Goal: Navigation & Orientation: Find specific page/section

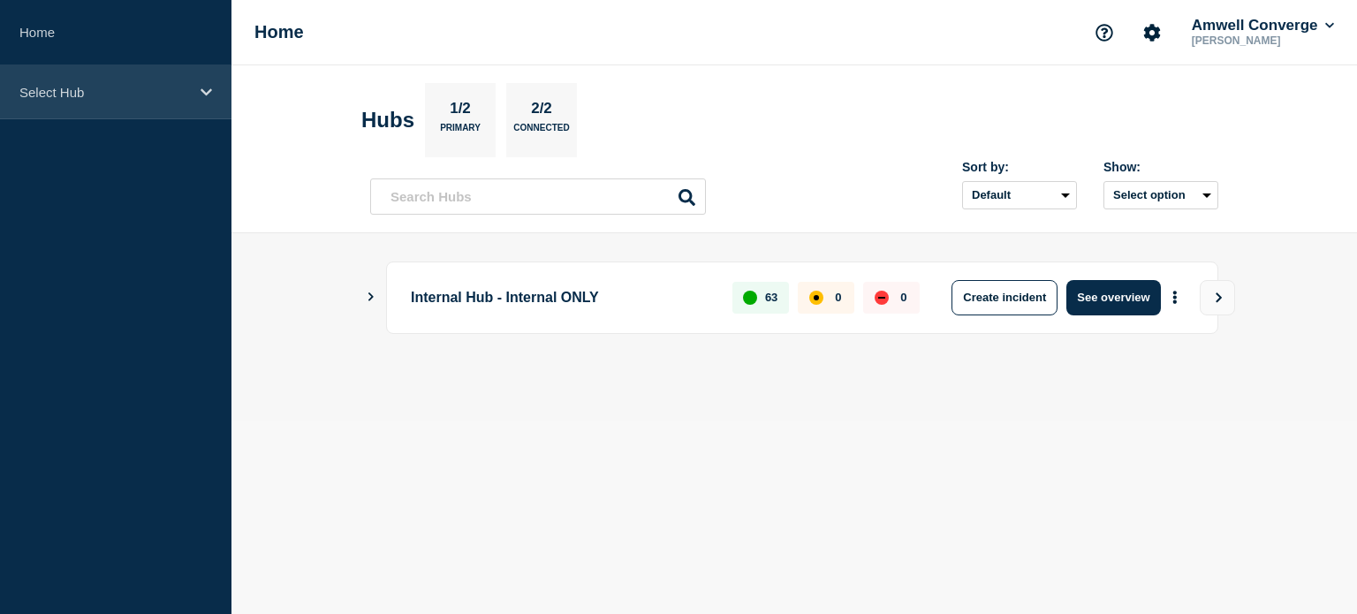
click at [202, 92] on icon at bounding box center [206, 92] width 11 height 13
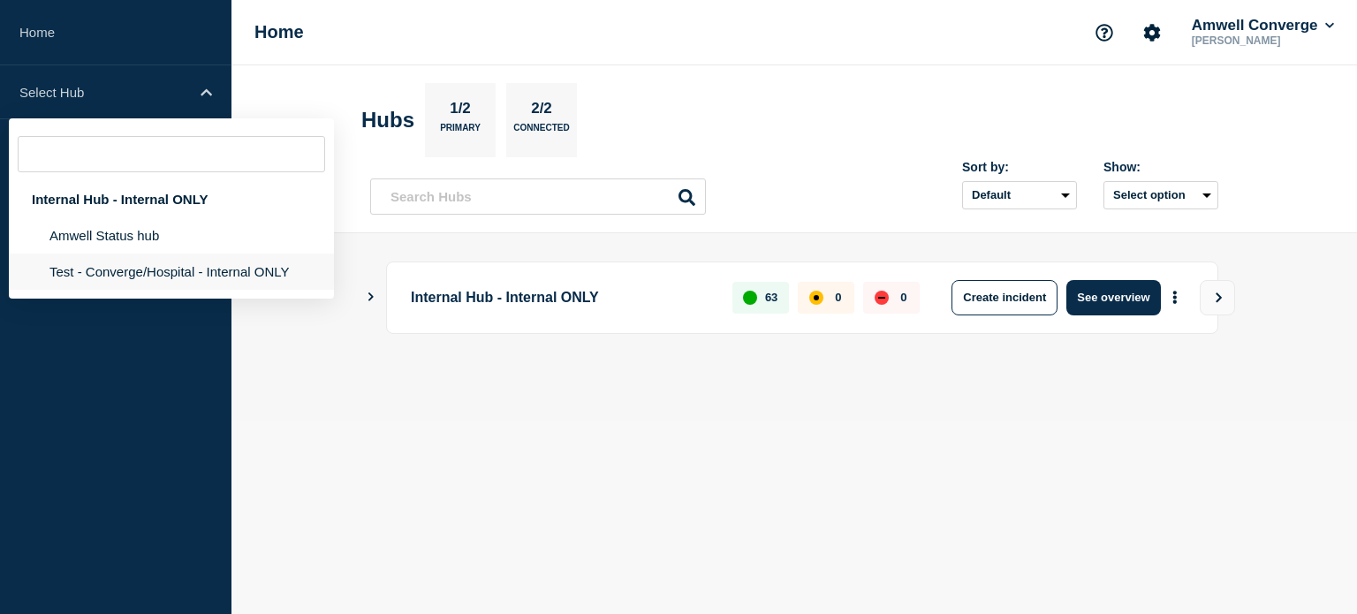
click at [163, 275] on li "Test - Converge/Hospital - Internal ONLY" at bounding box center [171, 272] width 325 height 36
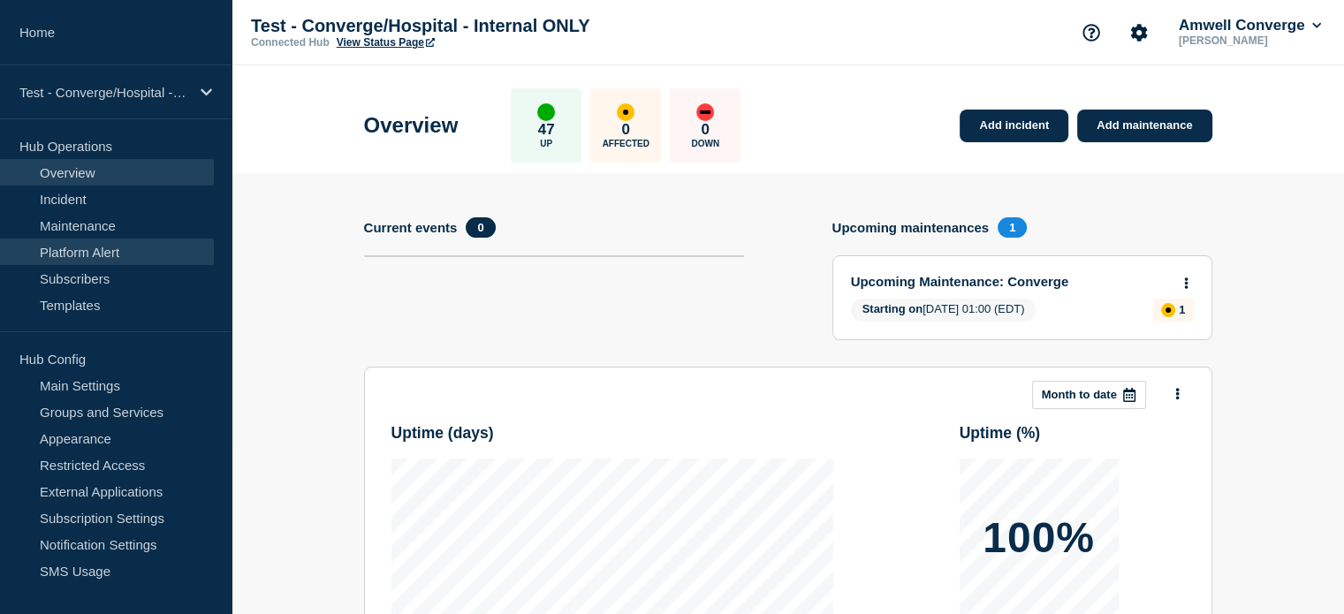
scroll to position [57, 0]
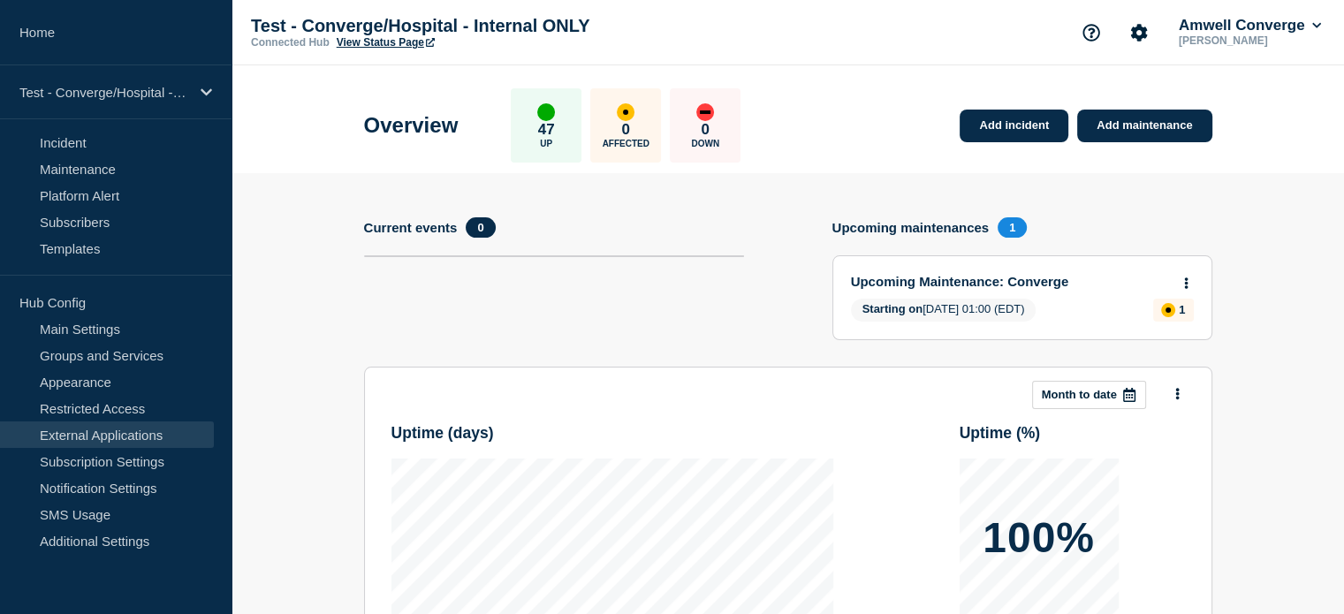
click at [106, 429] on link "External Applications" at bounding box center [107, 434] width 214 height 27
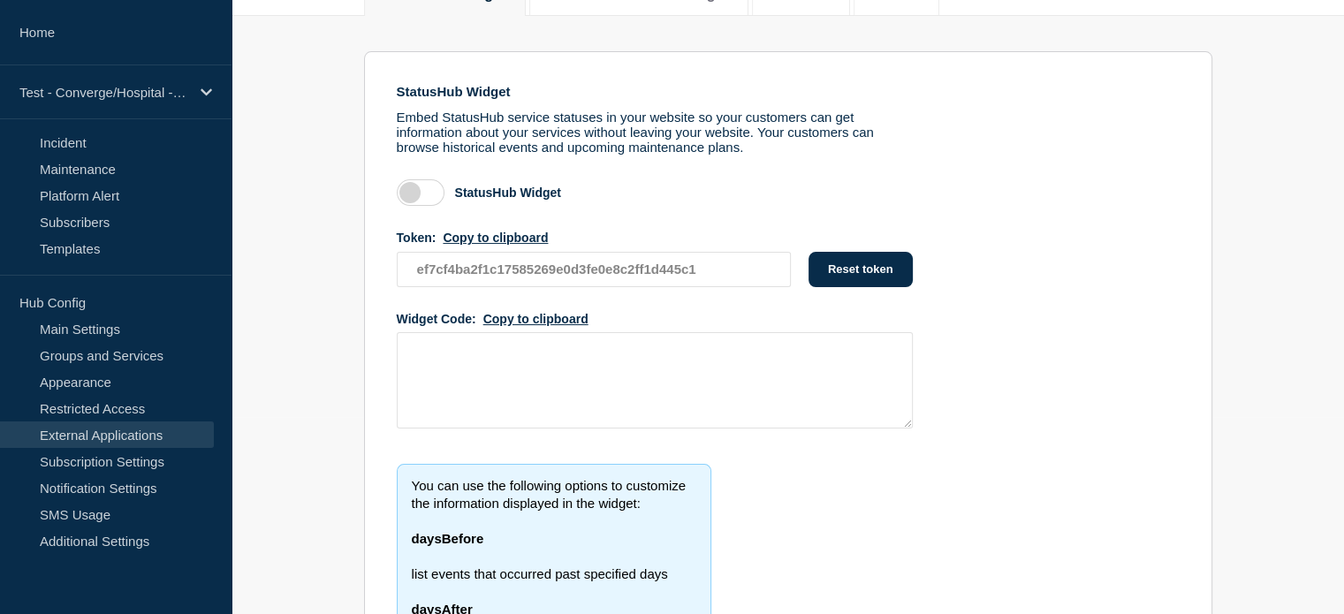
scroll to position [155, 0]
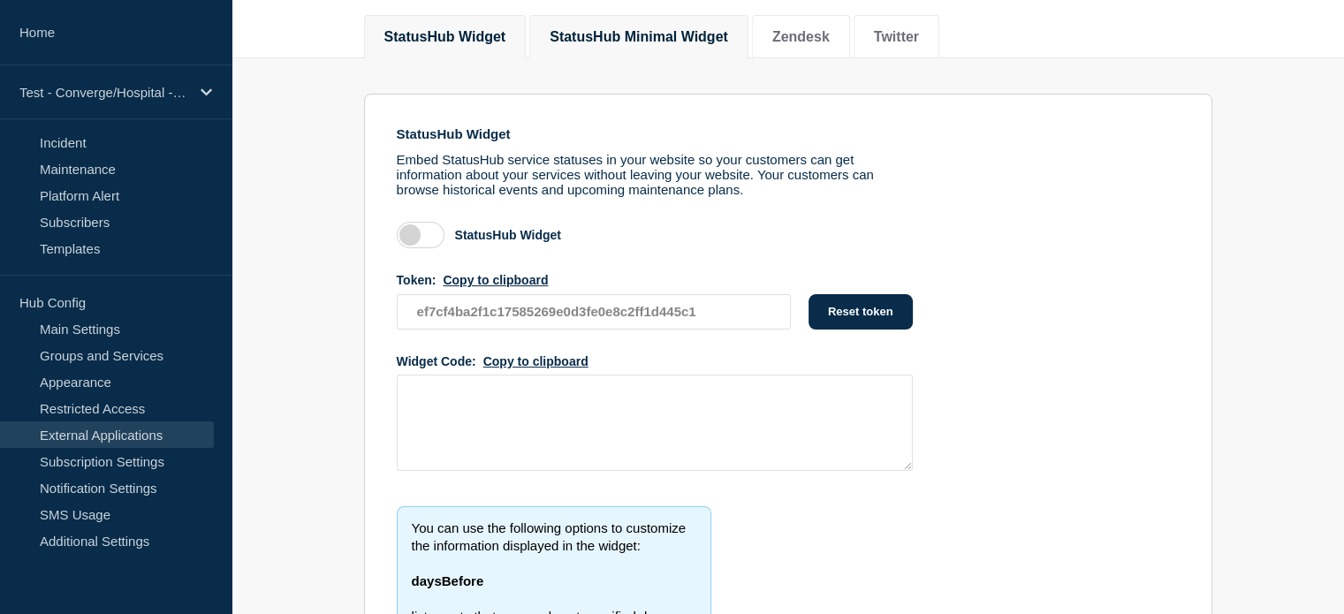
click at [687, 34] on button "StatusHub Minimal Widget" at bounding box center [638, 37] width 178 height 16
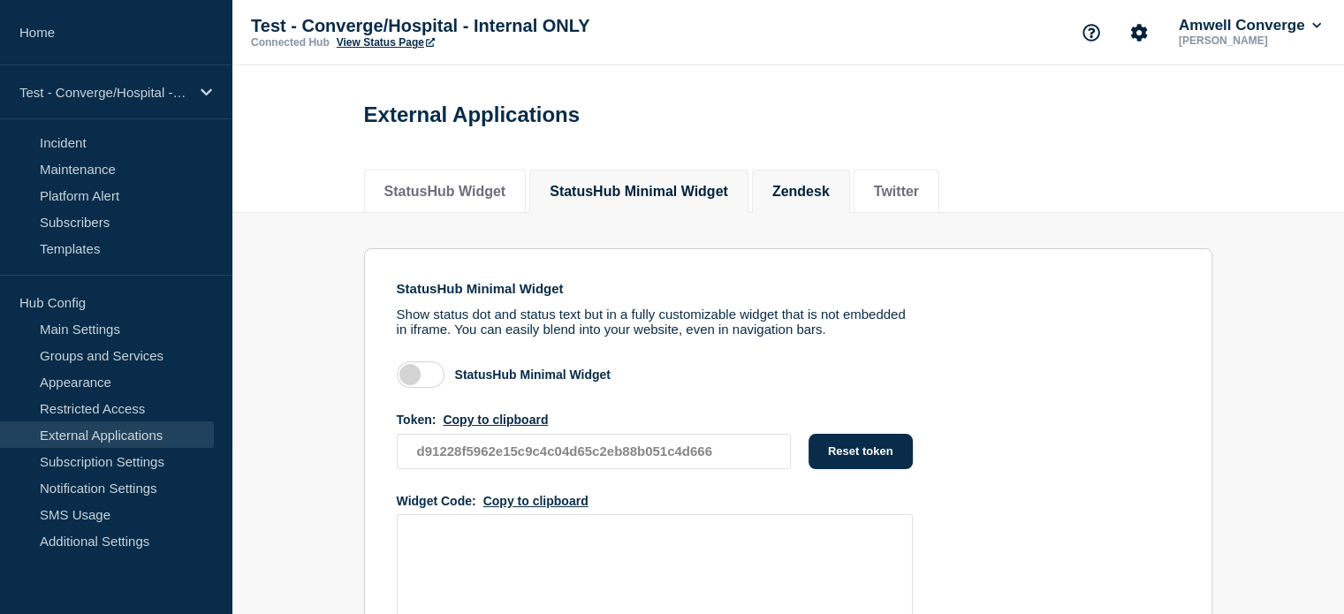
click at [829, 190] on button "Zendesk" at bounding box center [800, 192] width 57 height 16
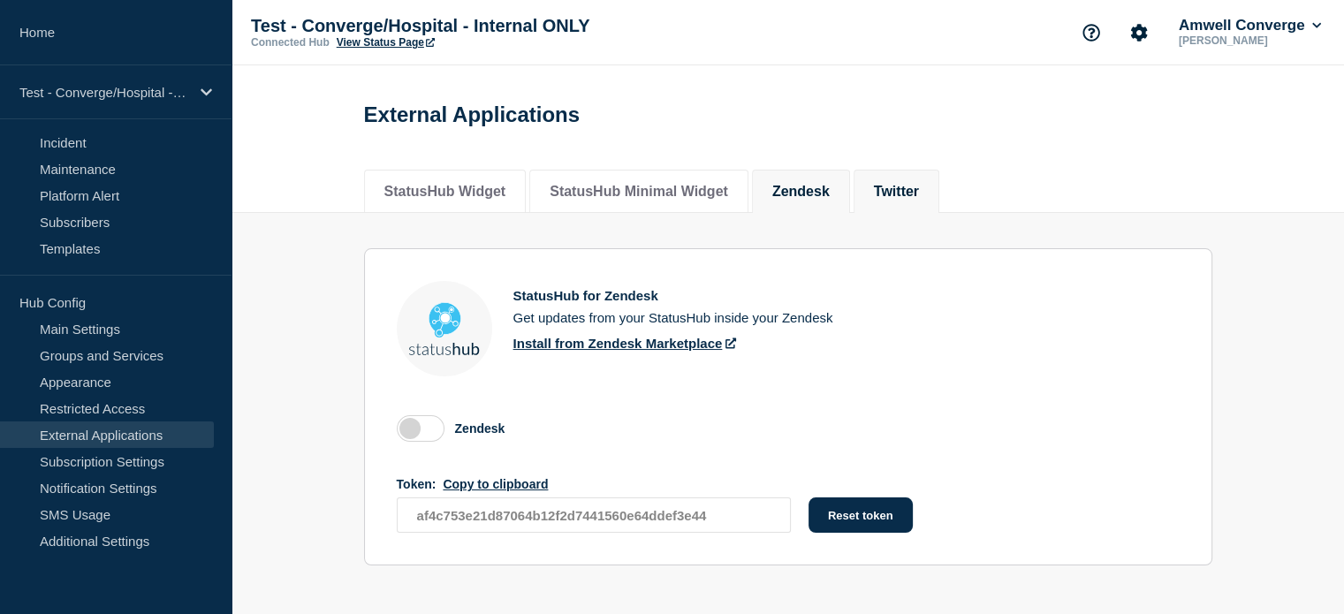
click at [919, 195] on button "Twitter" at bounding box center [896, 192] width 45 height 16
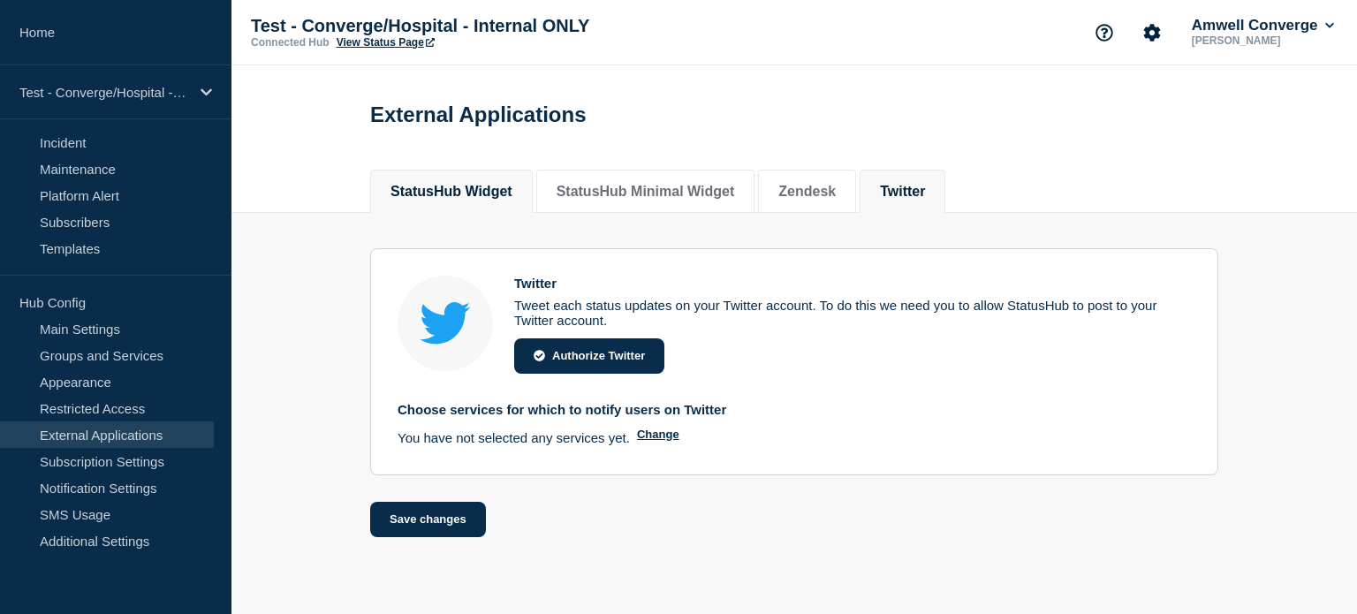
click at [491, 183] on li "StatusHub Widget" at bounding box center [451, 191] width 163 height 43
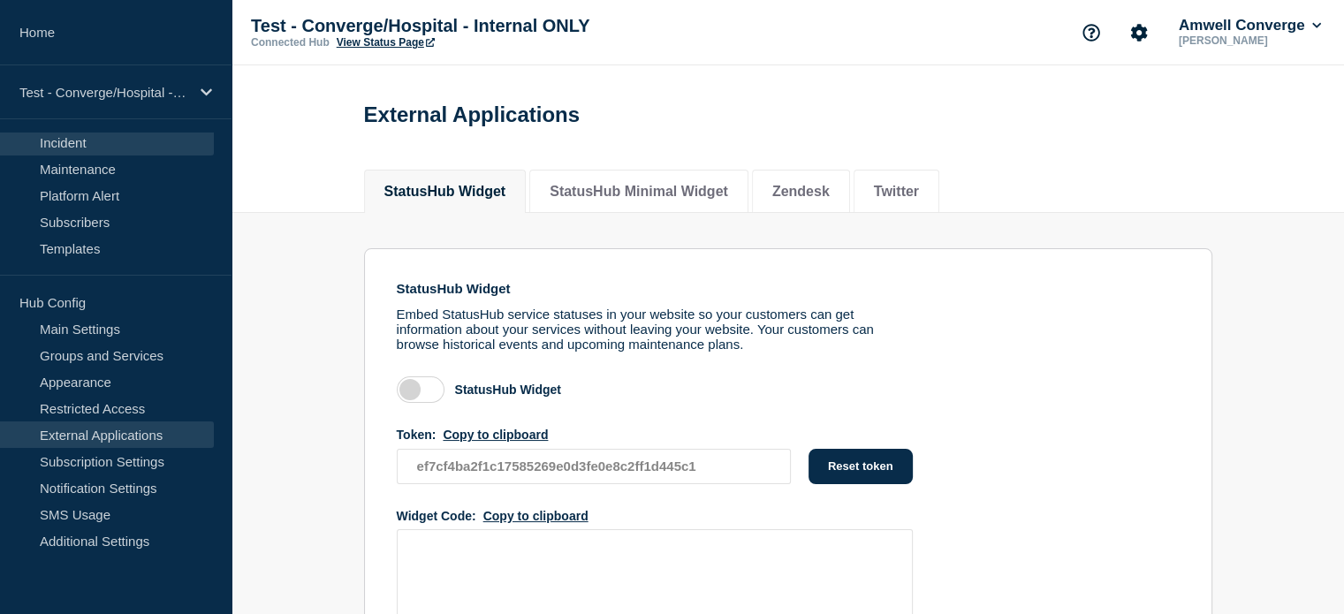
click at [68, 145] on link "Incident" at bounding box center [107, 142] width 214 height 27
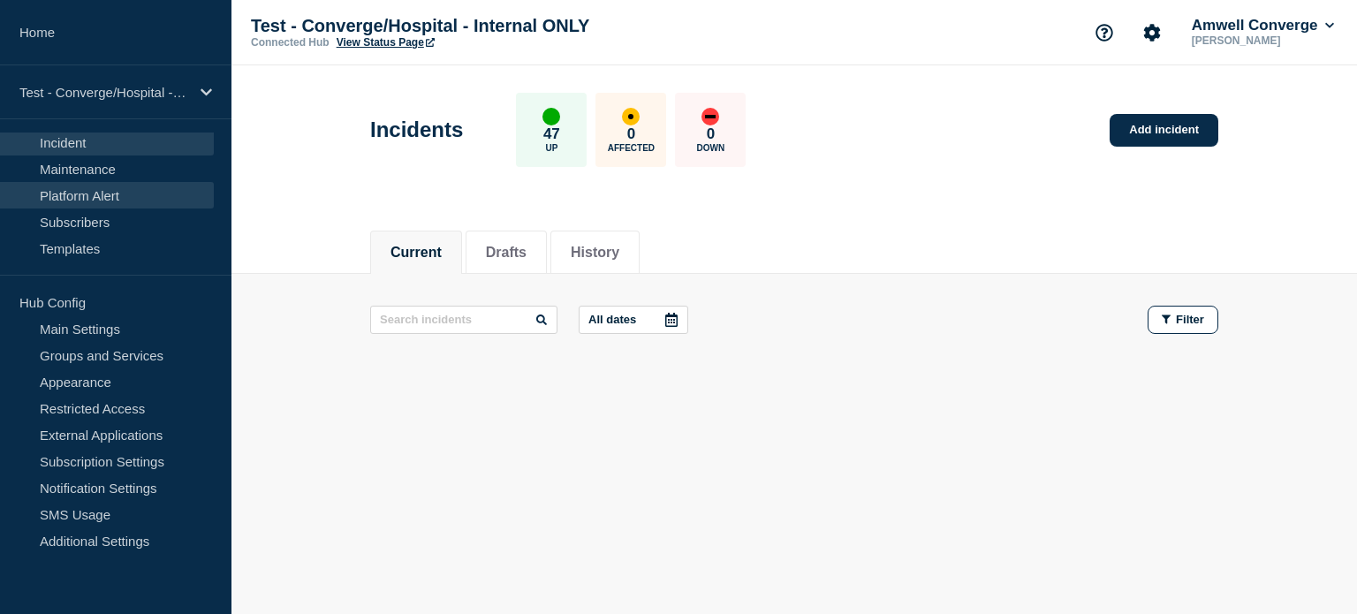
click at [85, 199] on link "Platform Alert" at bounding box center [107, 195] width 214 height 27
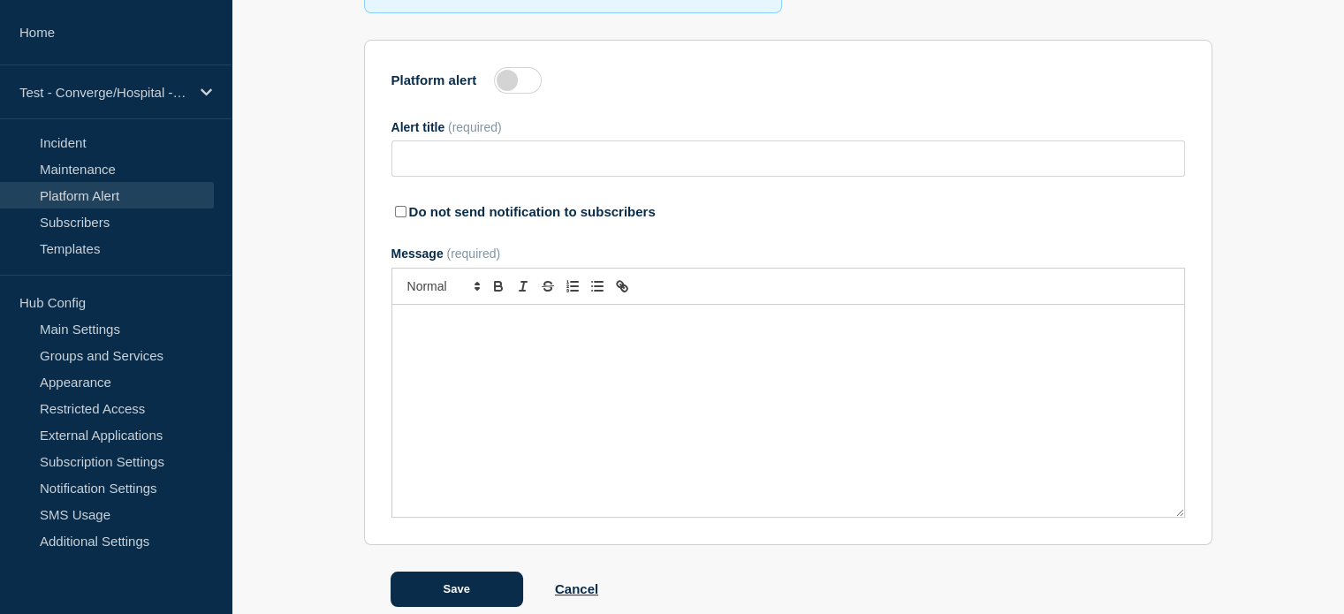
scroll to position [253, 0]
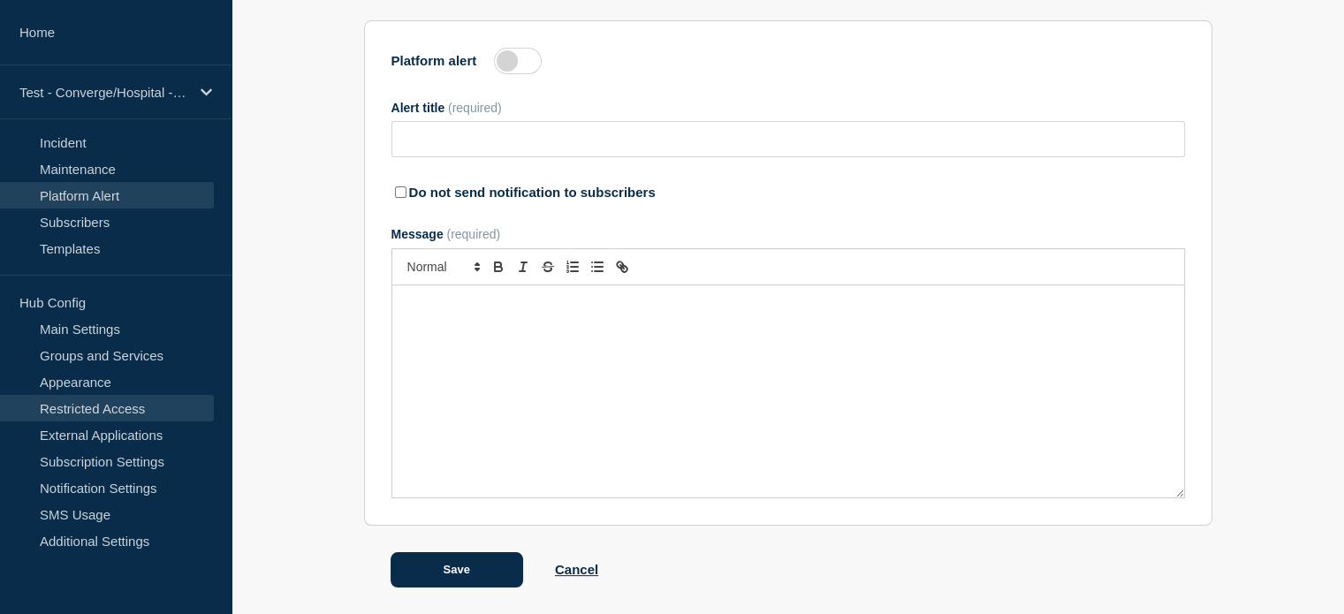
click at [80, 407] on link "Restricted Access" at bounding box center [107, 408] width 214 height 27
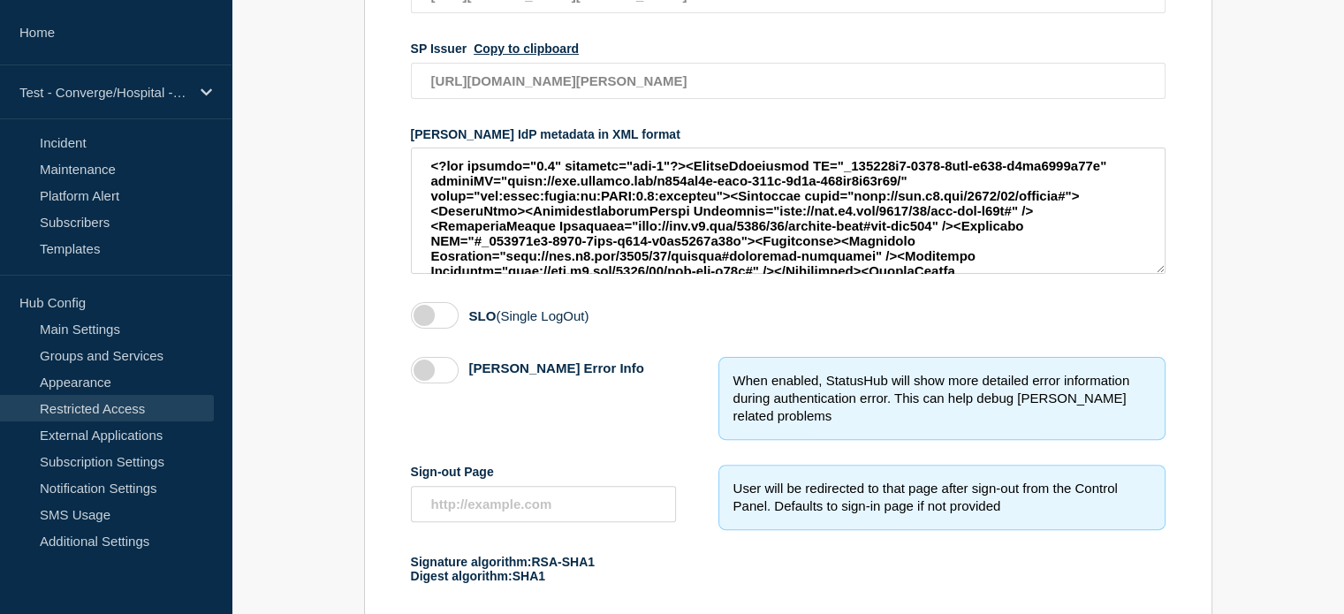
scroll to position [177, 0]
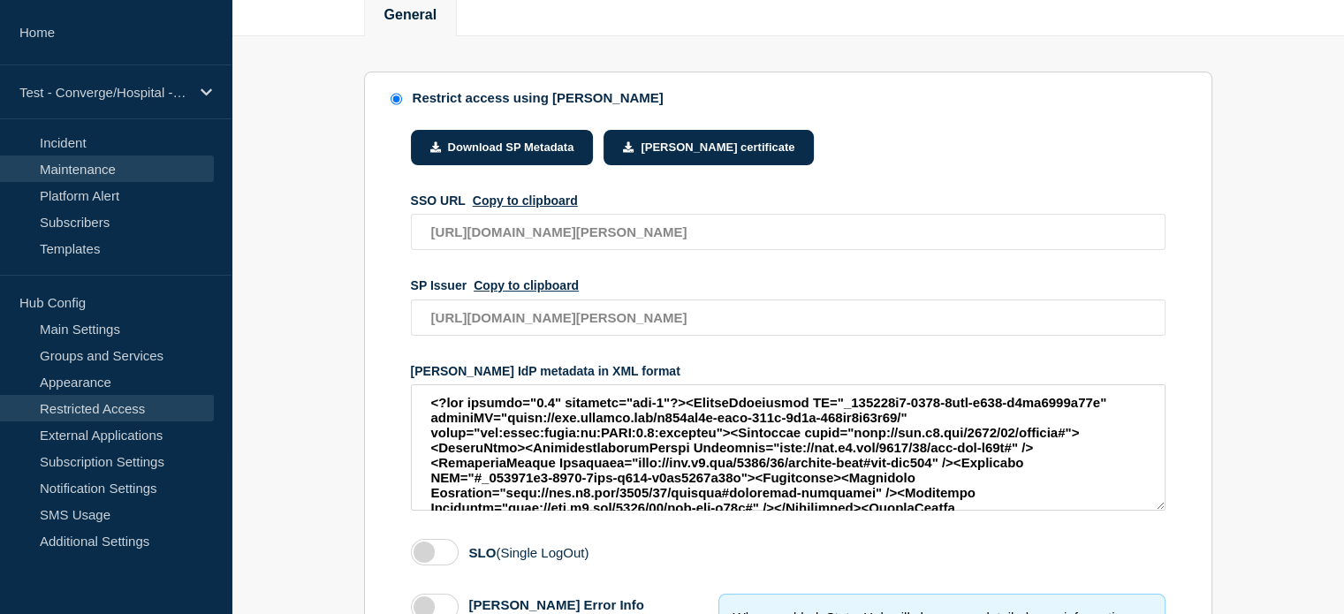
click at [71, 163] on link "Maintenance" at bounding box center [107, 168] width 214 height 27
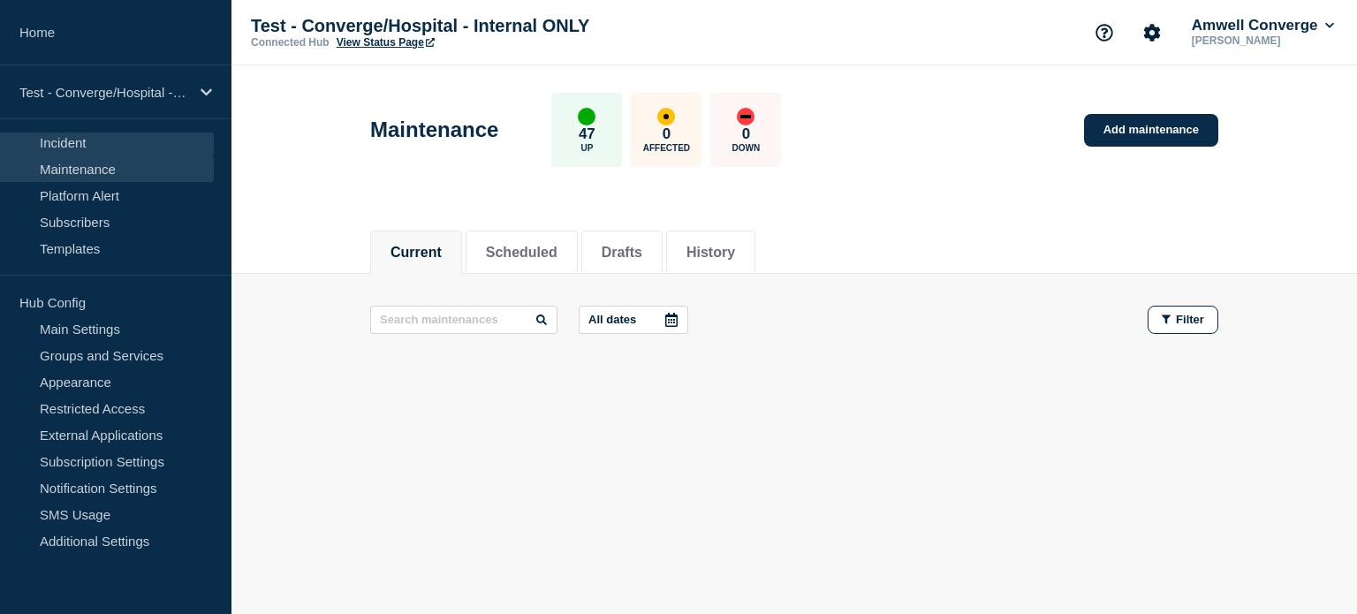
click at [82, 142] on link "Incident" at bounding box center [107, 142] width 214 height 27
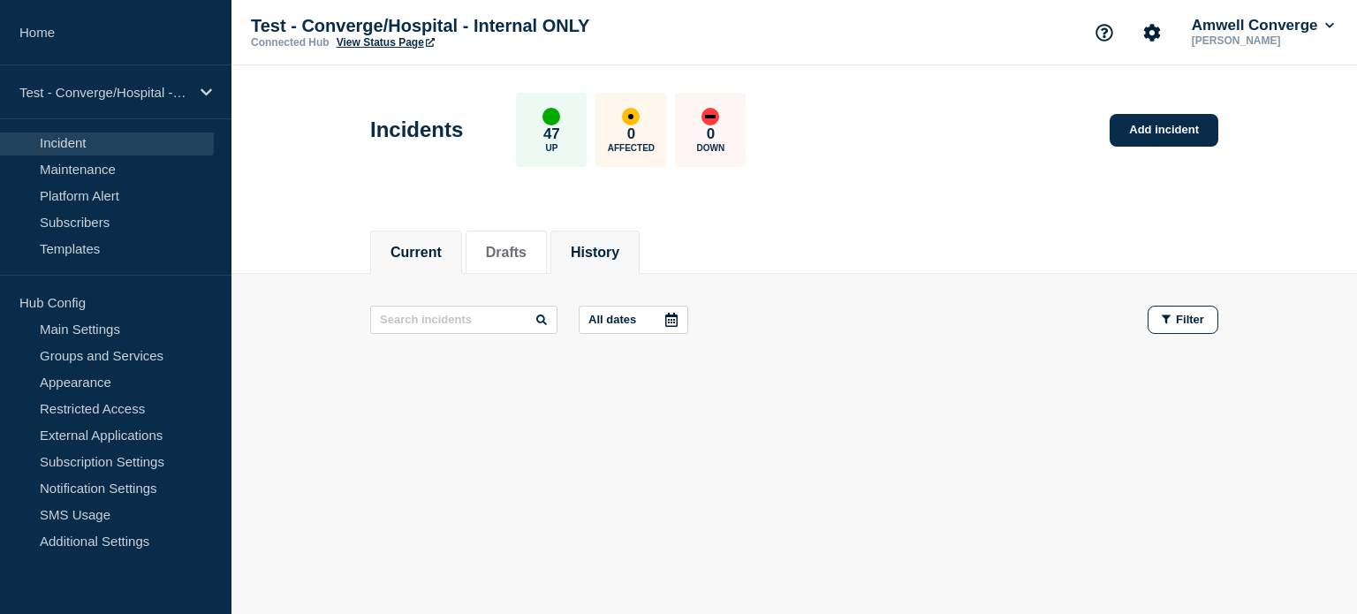
click at [602, 256] on button "History" at bounding box center [595, 253] width 49 height 16
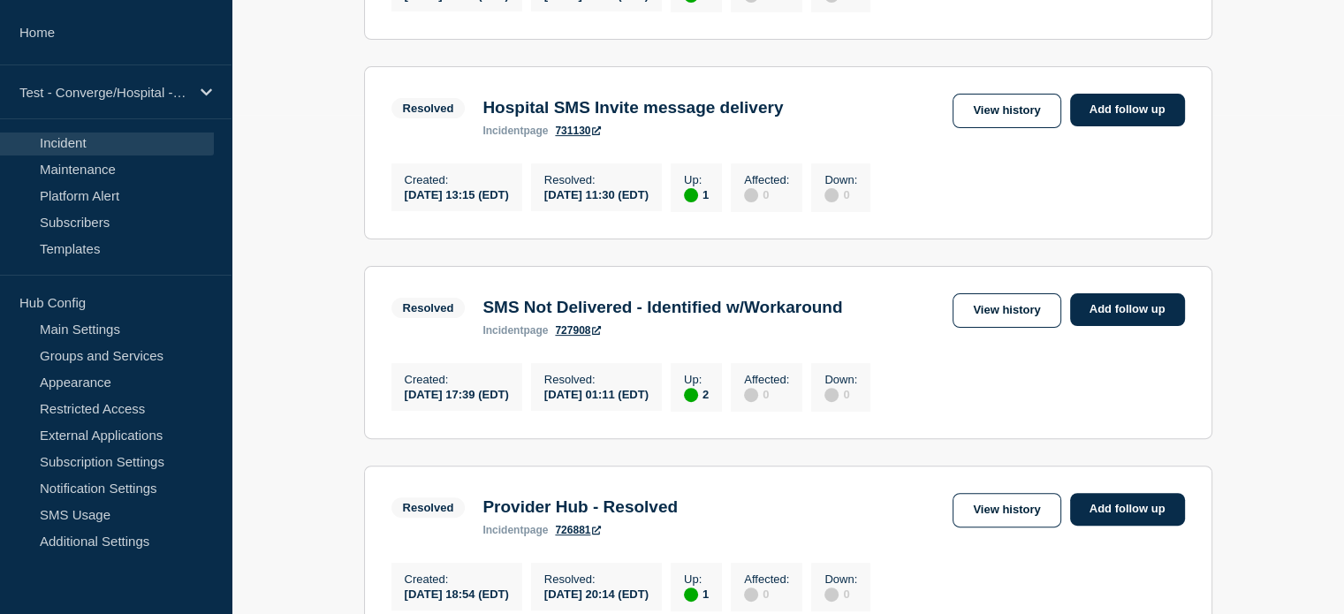
scroll to position [530, 0]
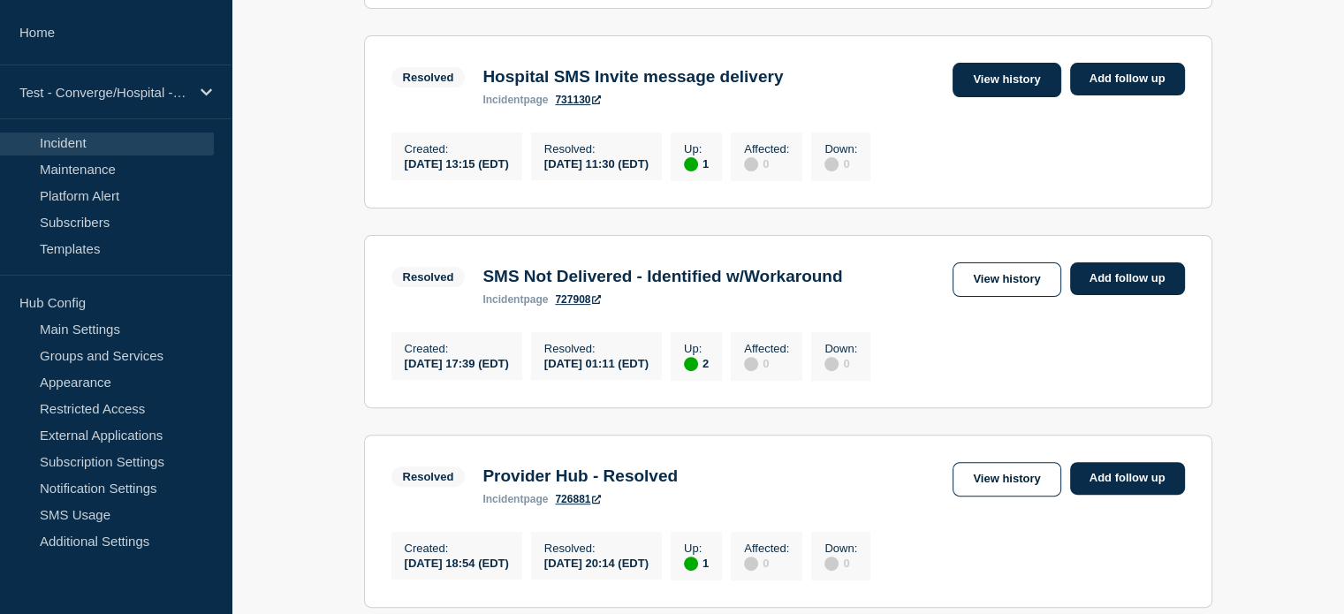
click at [1001, 82] on link "View history" at bounding box center [1006, 80] width 108 height 34
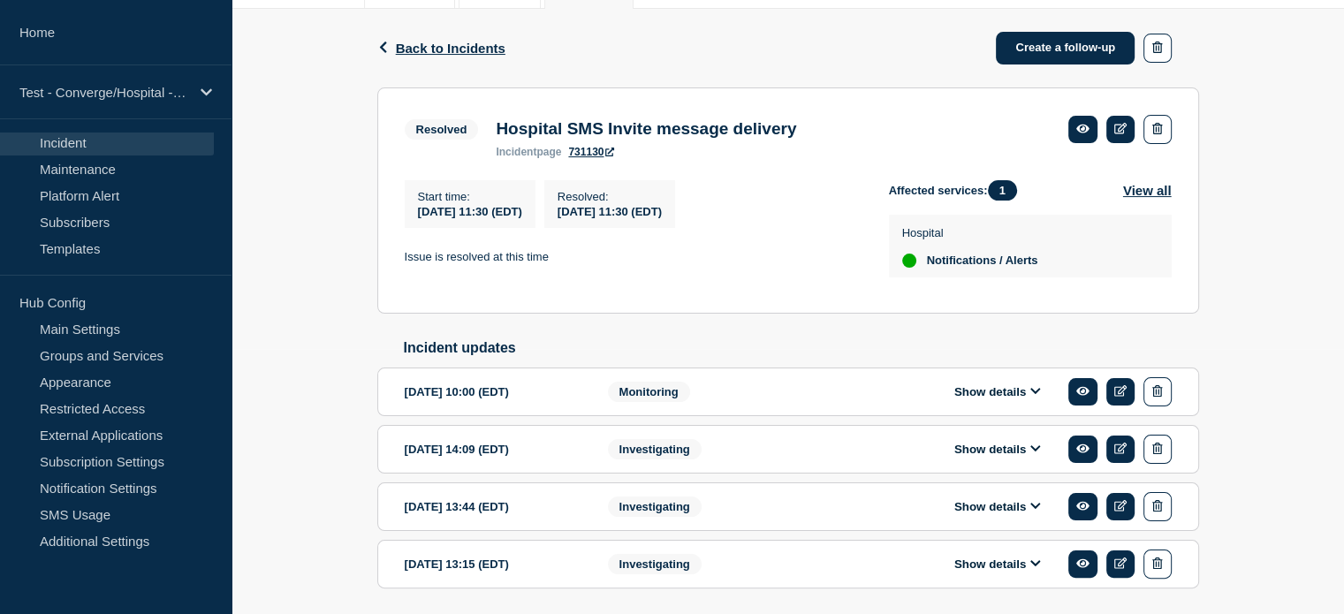
scroll to position [329, 0]
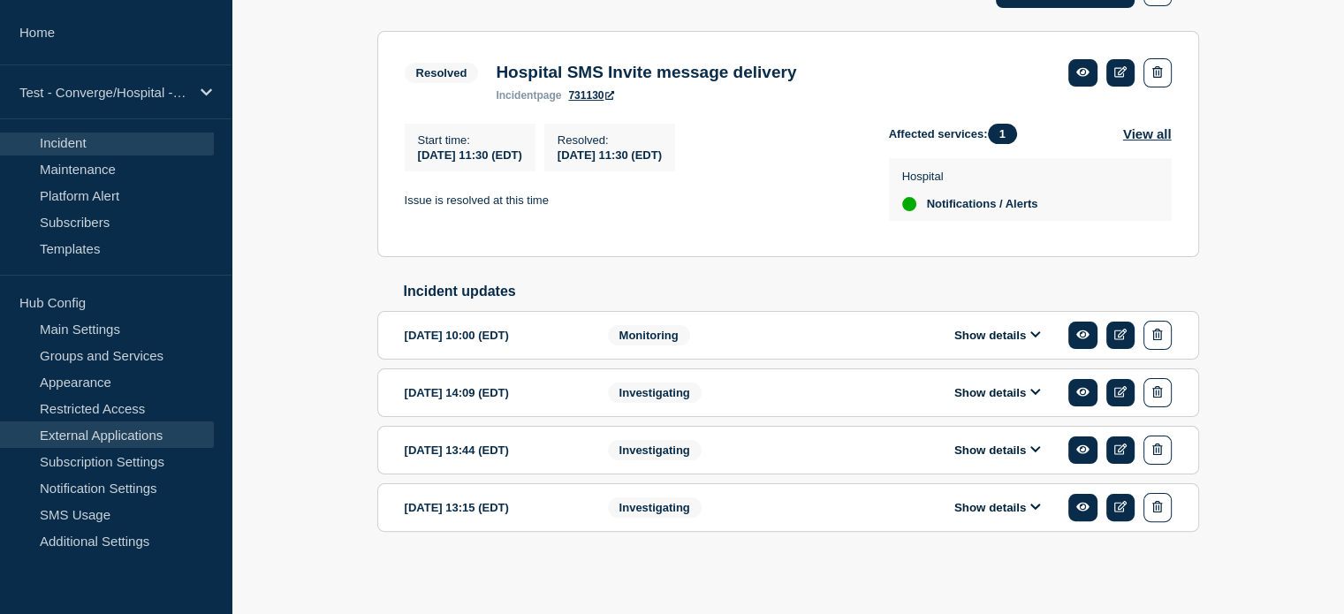
click at [99, 435] on link "External Applications" at bounding box center [107, 434] width 214 height 27
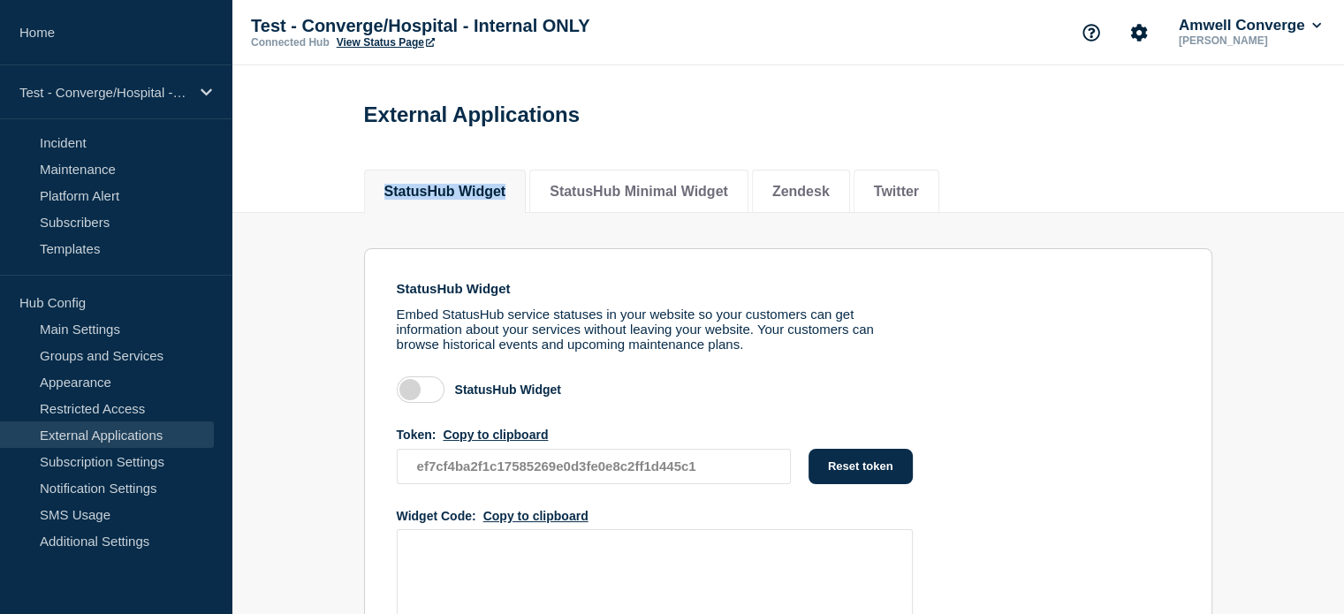
drag, startPoint x: 381, startPoint y: 201, endPoint x: 521, endPoint y: 193, distance: 140.6
click at [521, 193] on li "StatusHub Widget" at bounding box center [445, 191] width 163 height 43
copy button "StatusHub Widget"
